Goal: Information Seeking & Learning: Learn about a topic

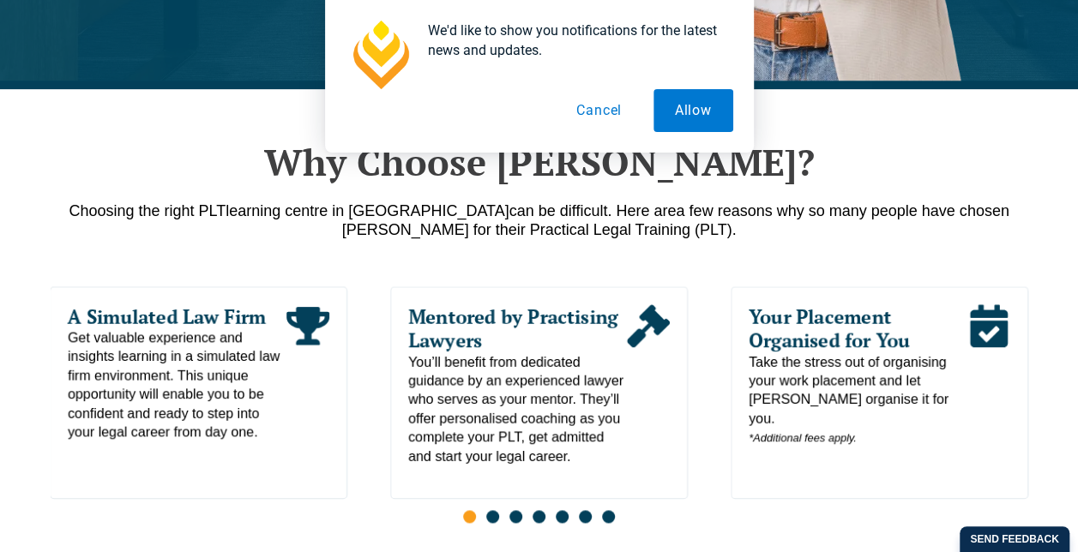
scroll to position [785, 0]
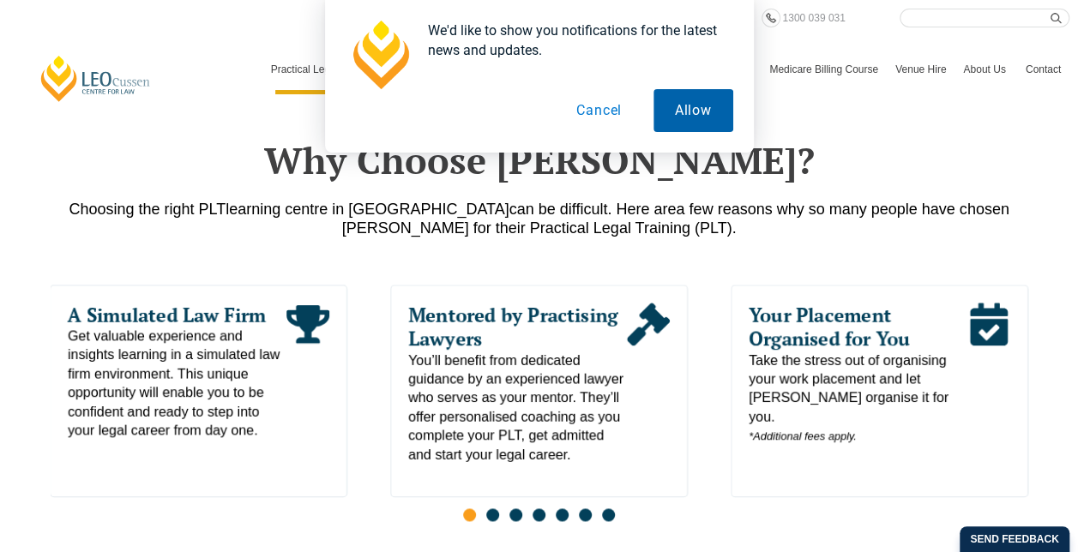
click at [712, 98] on button "Allow" at bounding box center [693, 110] width 80 height 43
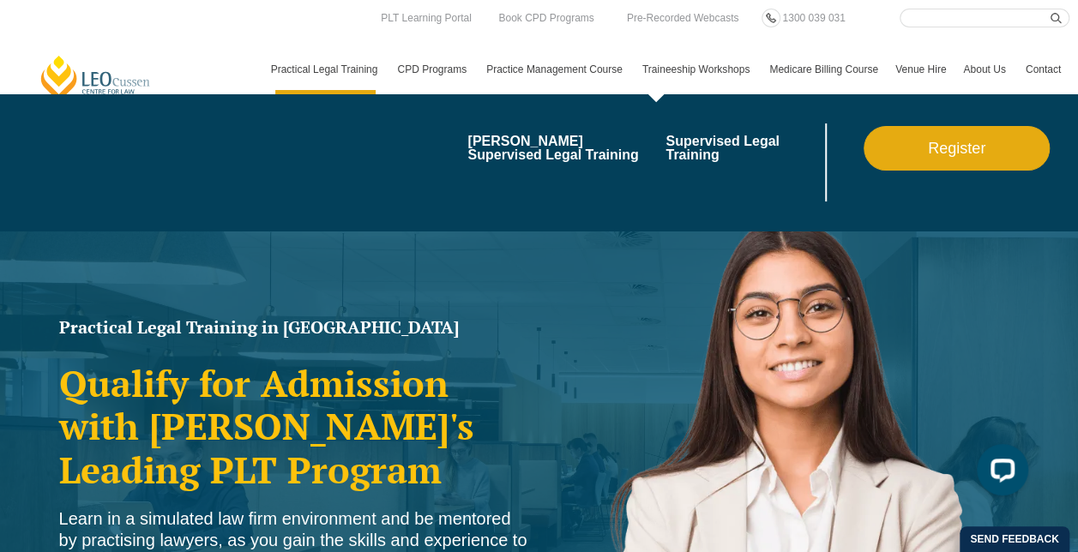
scroll to position [0, 0]
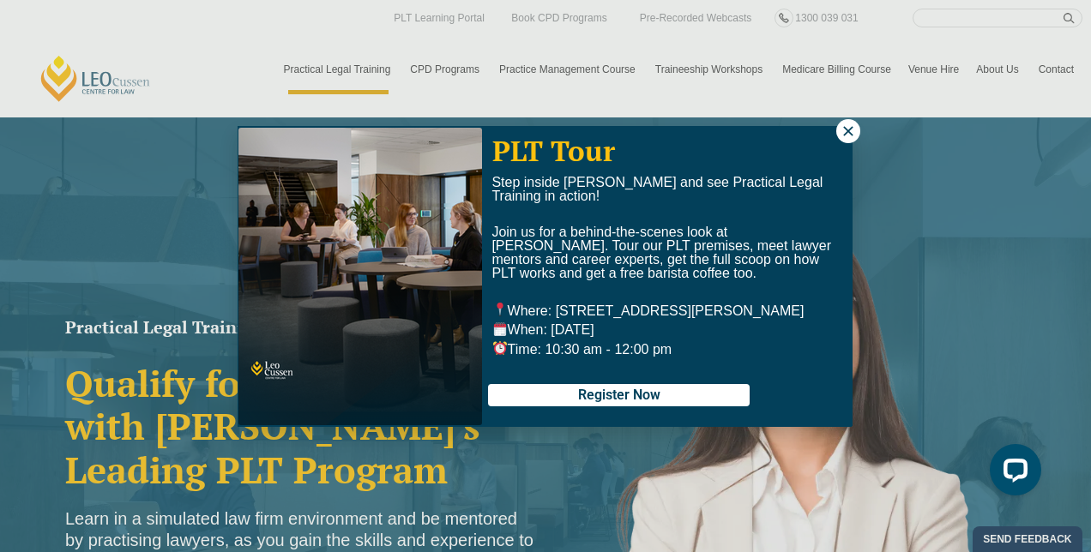
click at [854, 126] on icon at bounding box center [847, 130] width 15 height 15
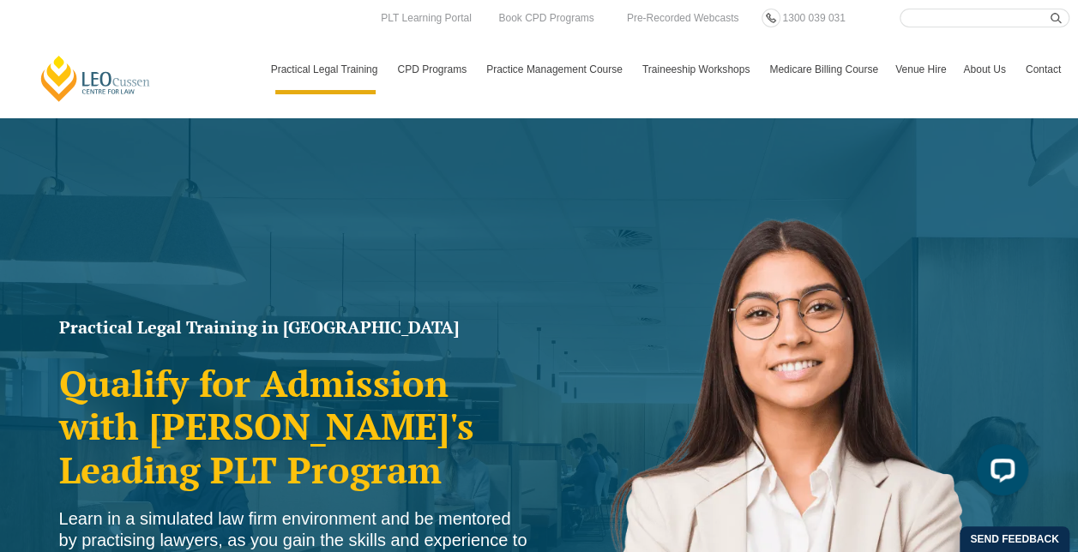
click at [964, 22] on input "Search here" at bounding box center [985, 18] width 170 height 19
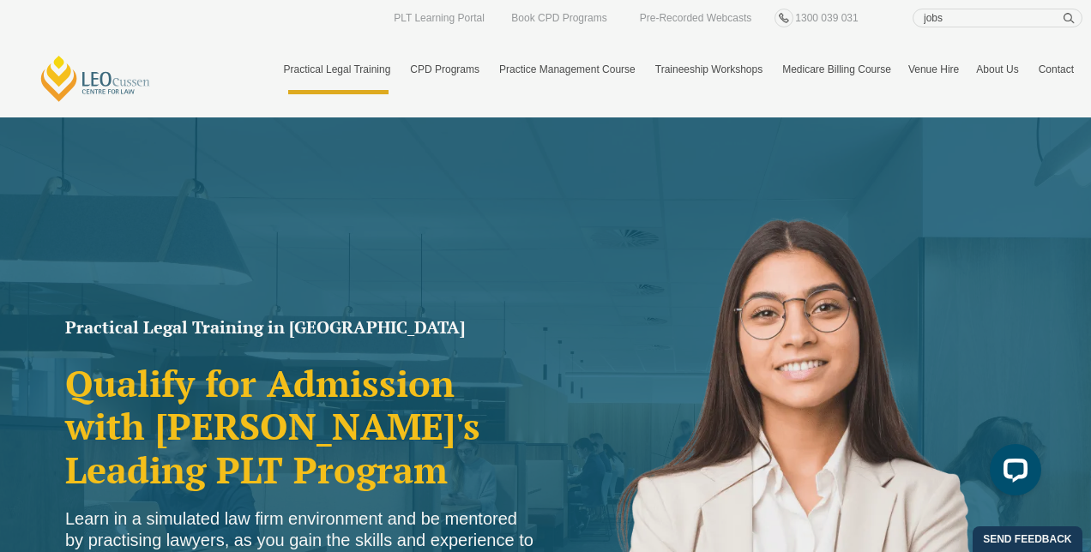
type input "jobs"
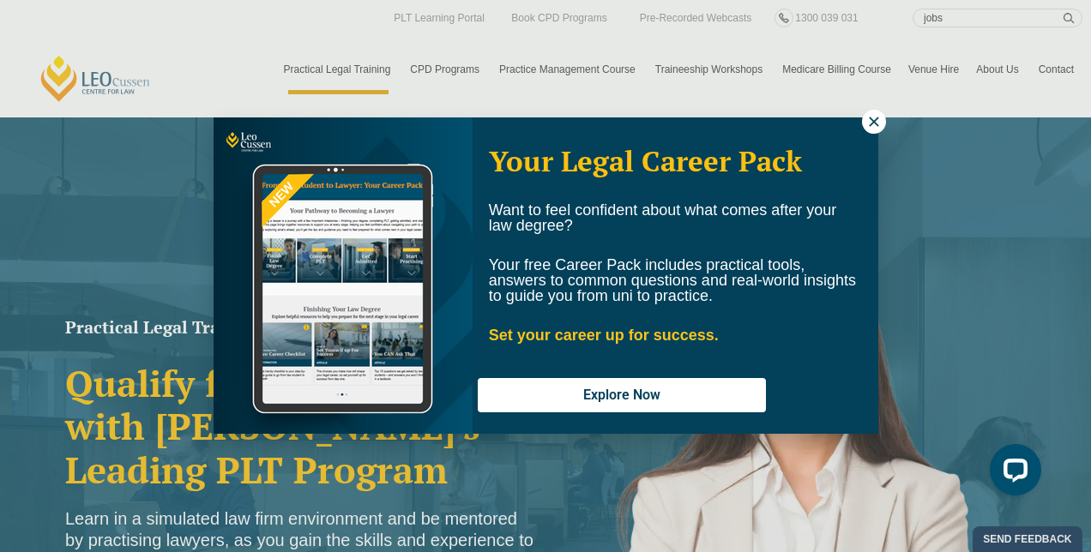
click at [862, 110] on button at bounding box center [874, 122] width 24 height 24
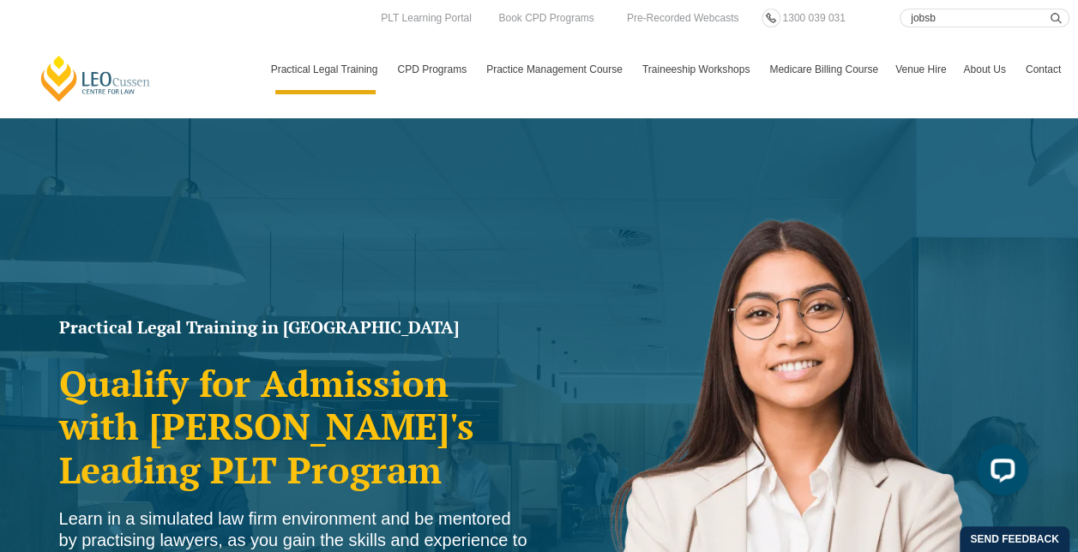
type input "jobs"
click at [1051, 9] on button "submit" at bounding box center [1060, 18] width 19 height 19
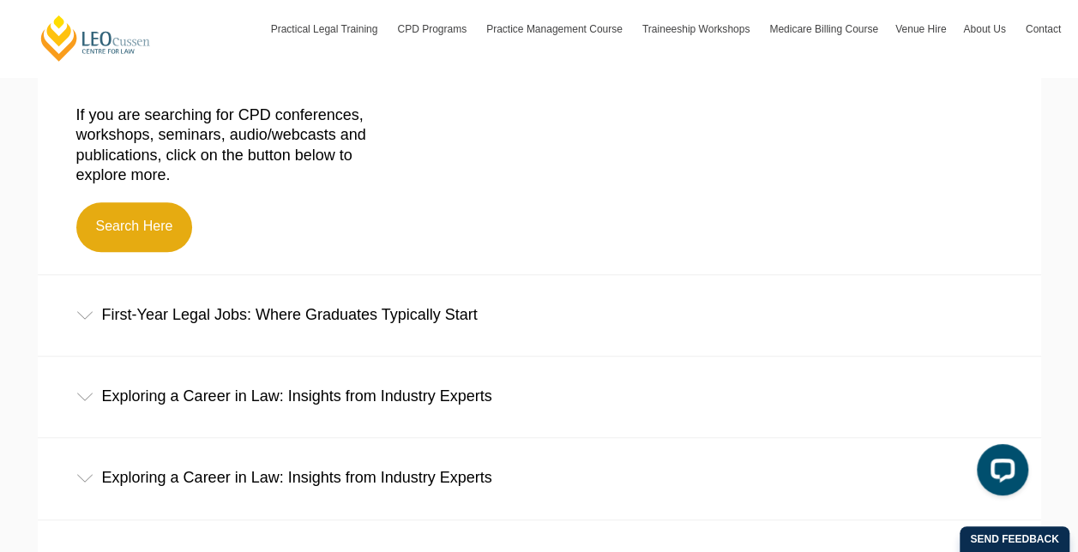
scroll to position [479, 0]
click at [388, 334] on div "First-Year Legal Jobs: Where Graduates Typically Start" at bounding box center [539, 316] width 1003 height 80
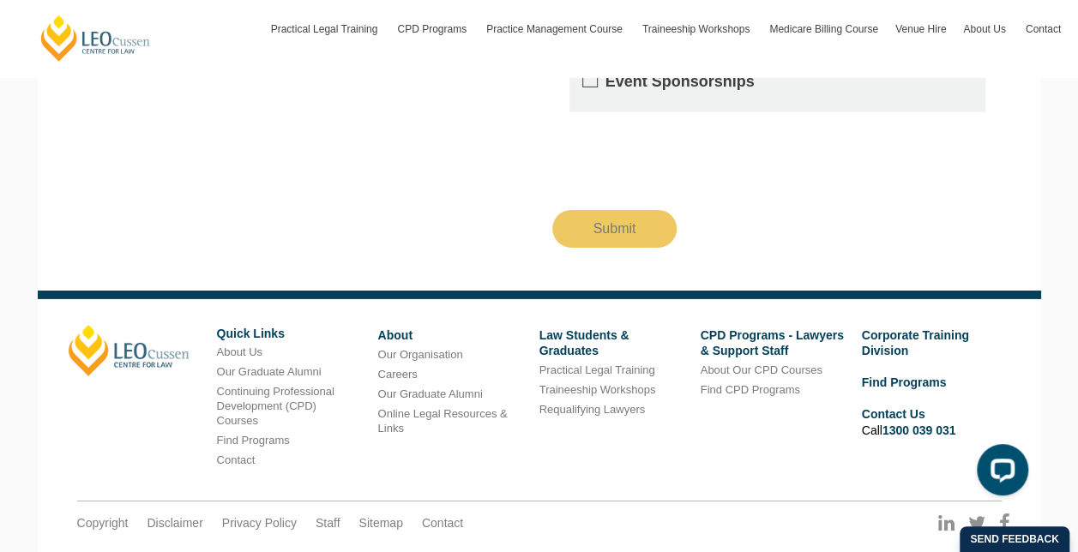
scroll to position [2686, 0]
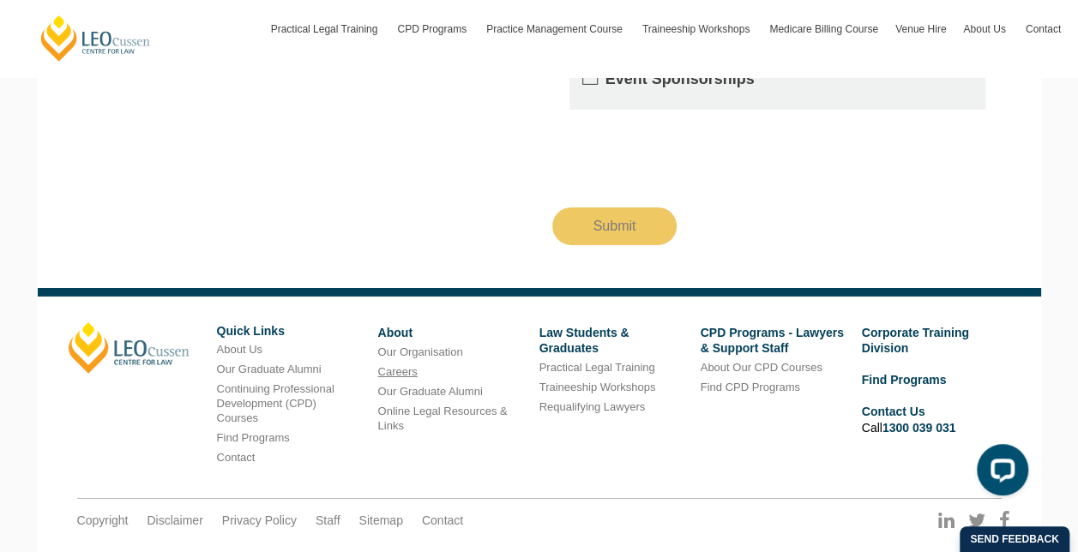
click at [391, 365] on link "Careers" at bounding box center [397, 371] width 39 height 13
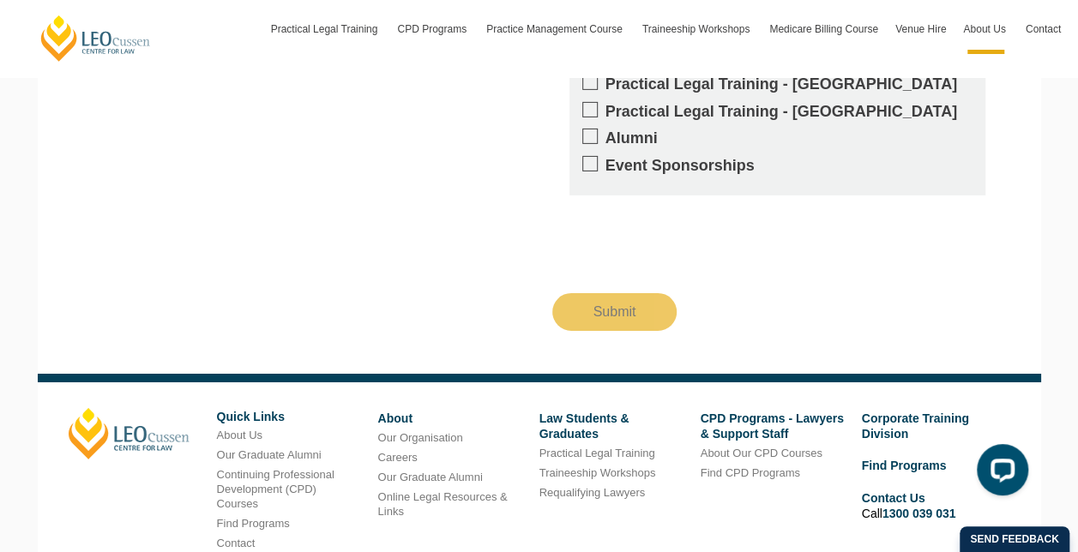
scroll to position [2882, 0]
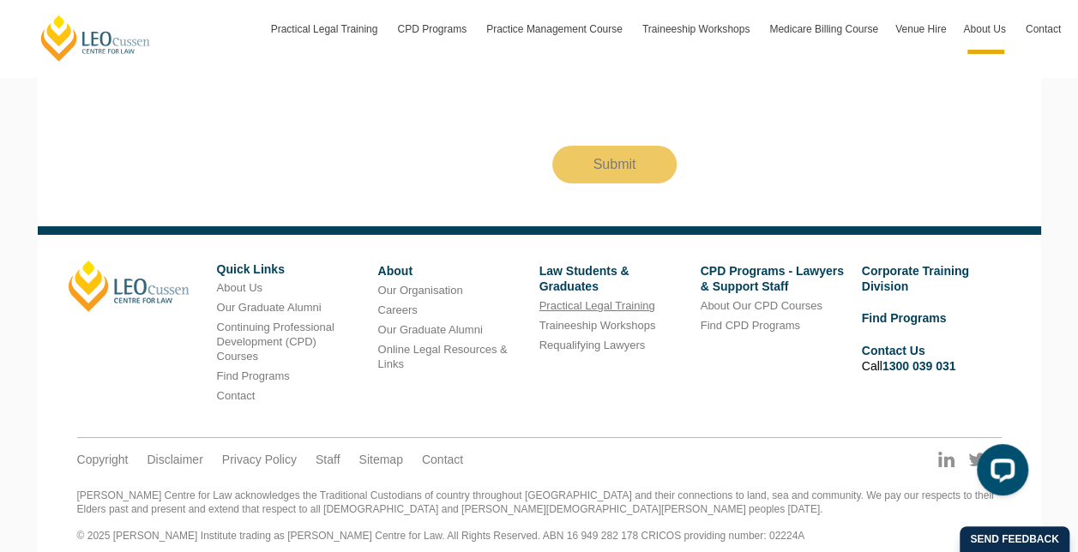
click at [612, 299] on link "Practical Legal Training" at bounding box center [597, 305] width 116 height 13
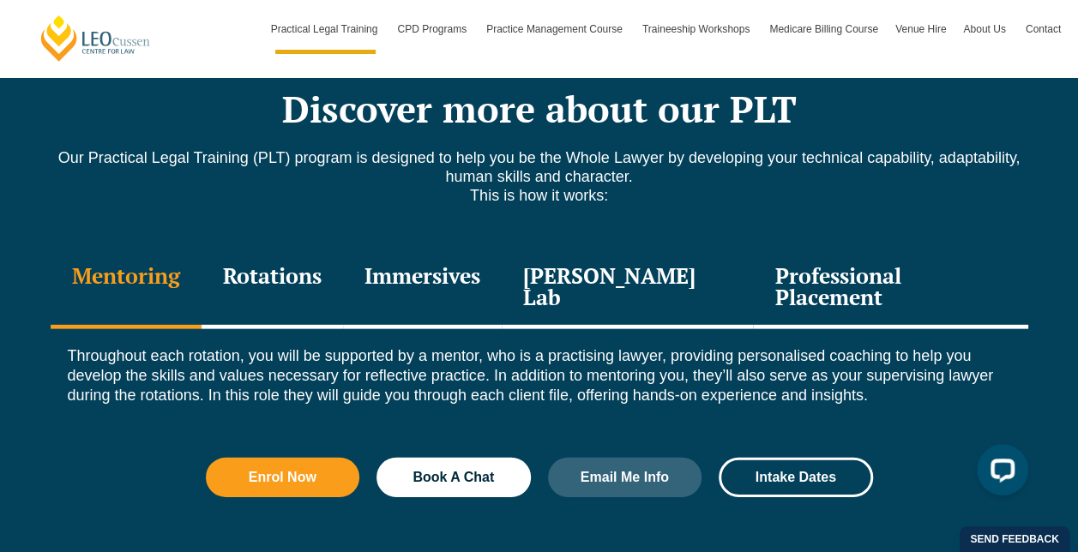
scroll to position [2346, 0]
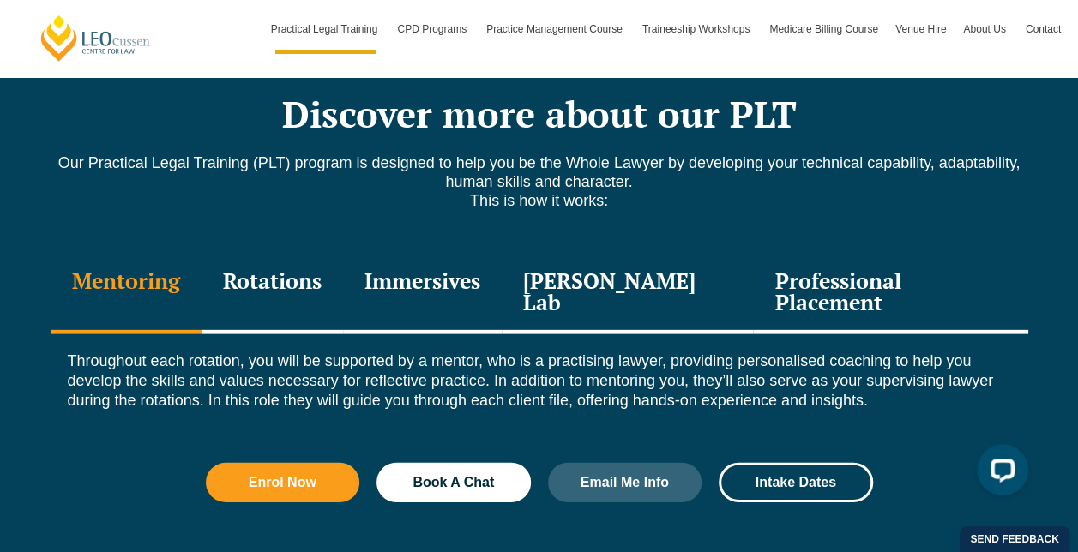
click at [286, 253] on div "Rotations" at bounding box center [273, 293] width 142 height 81
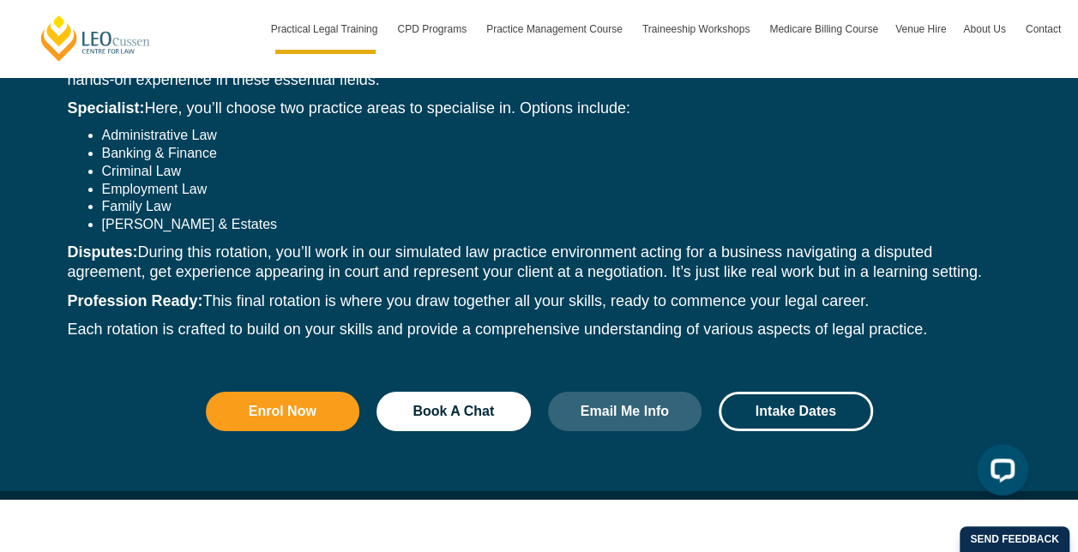
scroll to position [2491, 0]
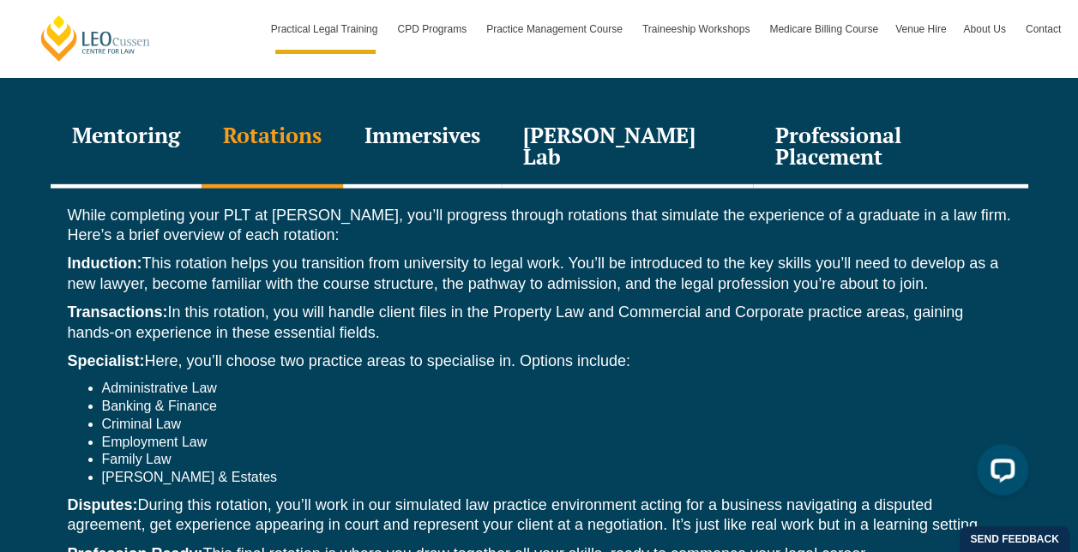
click at [429, 107] on div "Immersives" at bounding box center [422, 147] width 159 height 81
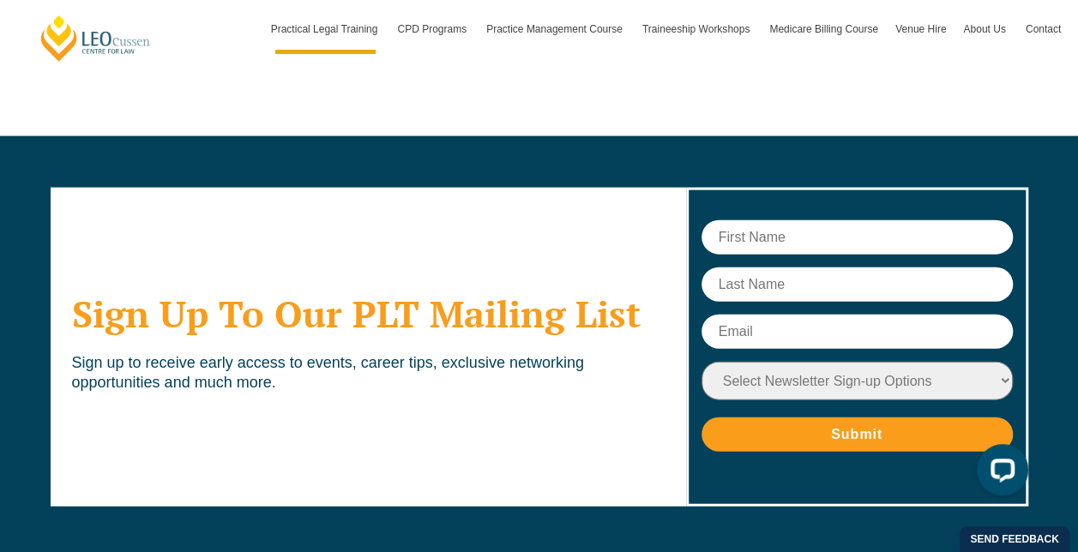
scroll to position [8277, 0]
